Goal: Find specific page/section: Find specific page/section

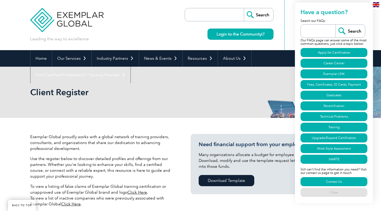
select select "[GEOGRAPHIC_DATA]"
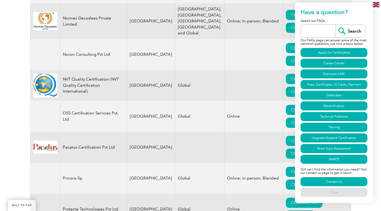
scroll to position [924, 0]
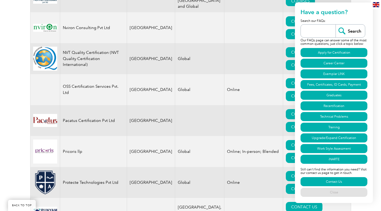
click at [340, 192] on link "Close" at bounding box center [333, 192] width 67 height 9
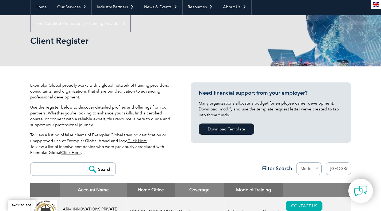
scroll to position [53, 0]
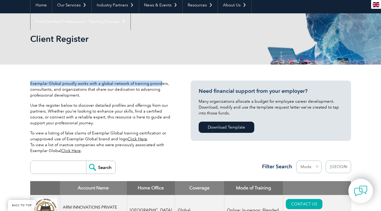
drag, startPoint x: 27, startPoint y: 83, endPoint x: 159, endPoint y: 82, distance: 132.3
click at [124, 85] on p "Exemplar Global proudly works with a global network of training providers, cons…" at bounding box center [102, 90] width 144 height 18
drag, startPoint x: 32, startPoint y: 84, endPoint x: 61, endPoint y: 83, distance: 28.6
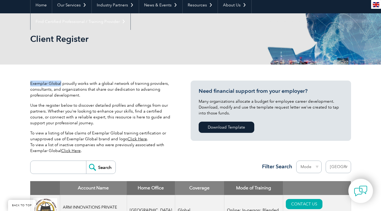
copy p "Exemplar Global"
drag, startPoint x: 133, startPoint y: 83, endPoint x: 165, endPoint y: 82, distance: 32.1
click at [165, 82] on p "Exemplar Global proudly works with a global network of training providers, cons…" at bounding box center [102, 90] width 144 height 18
copy p "training providers"
